Goal: Use online tool/utility: Use online tool/utility

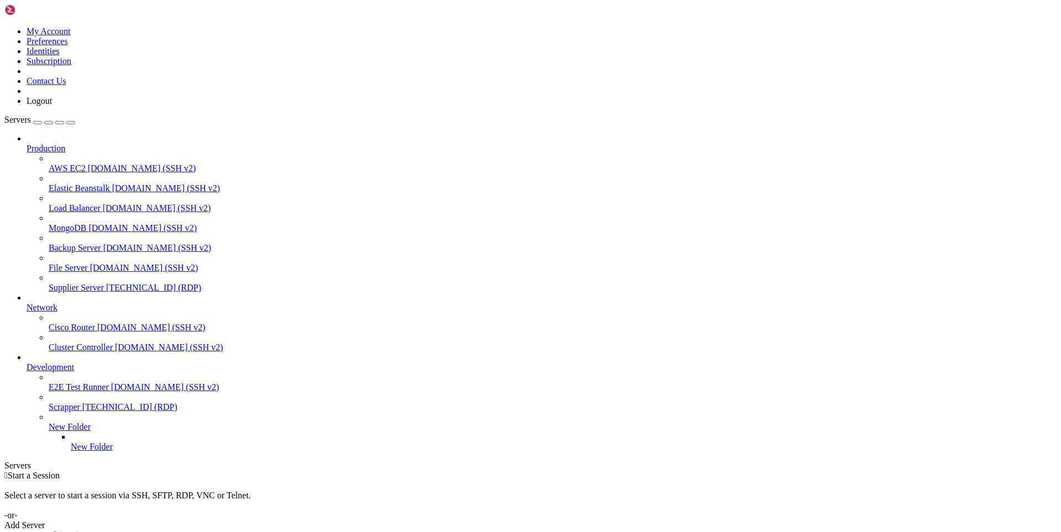
click at [106, 283] on span "[TECHNICAL_ID] (RDP)" at bounding box center [153, 287] width 95 height 9
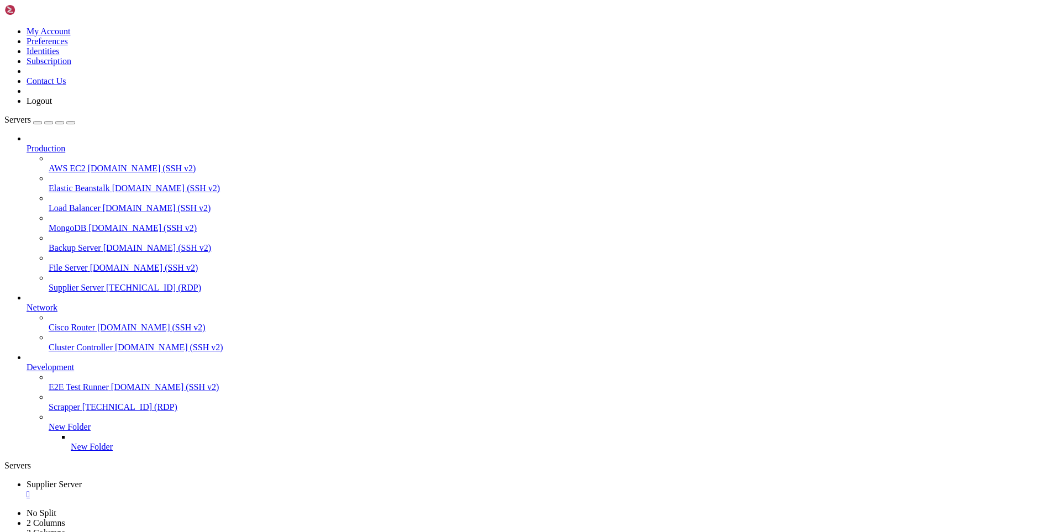
drag, startPoint x: 365, startPoint y: 813, endPoint x: 290, endPoint y: 816, distance: 75.2
click at [218, 490] on div "" at bounding box center [542, 495] width 1030 height 10
